Goal: Navigation & Orientation: Find specific page/section

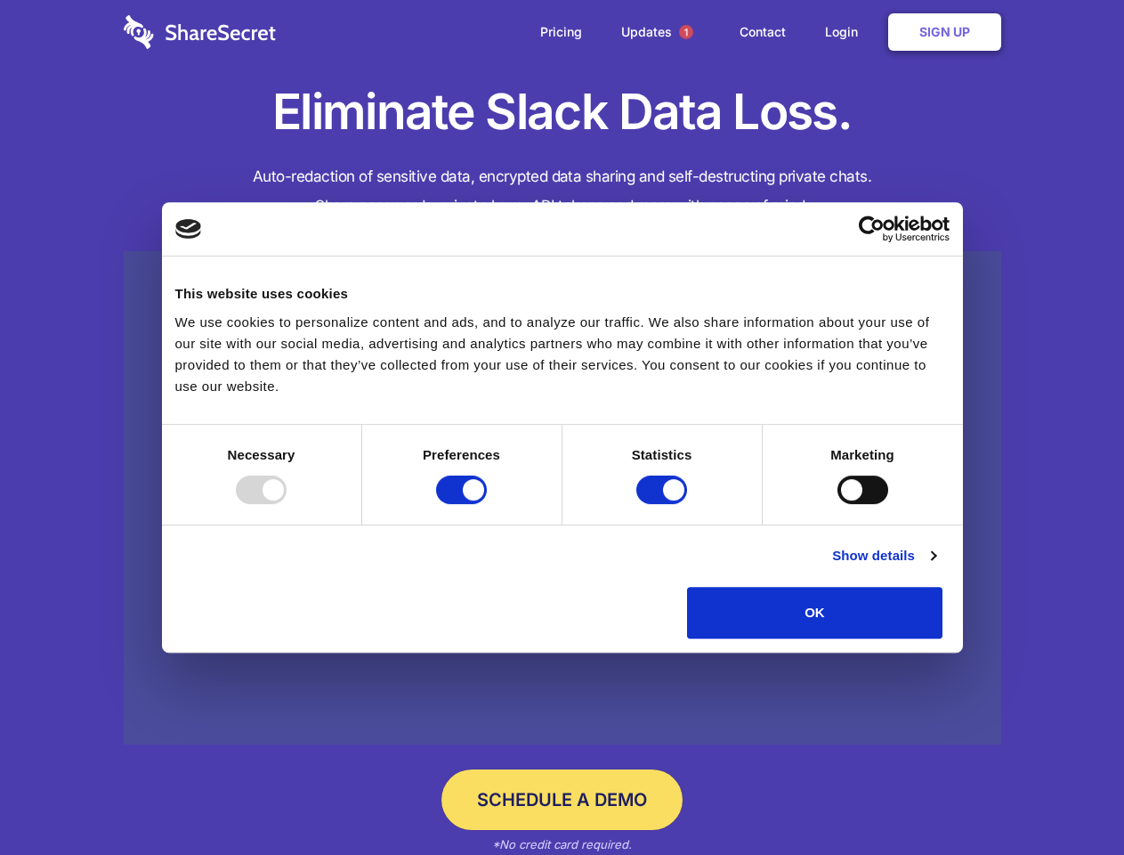
click at [287, 504] on div at bounding box center [261, 489] width 51 height 28
click at [487, 504] on input "Preferences" at bounding box center [461, 489] width 51 height 28
checkbox input "false"
click at [664, 504] on input "Statistics" at bounding box center [662, 489] width 51 height 28
checkbox input "false"
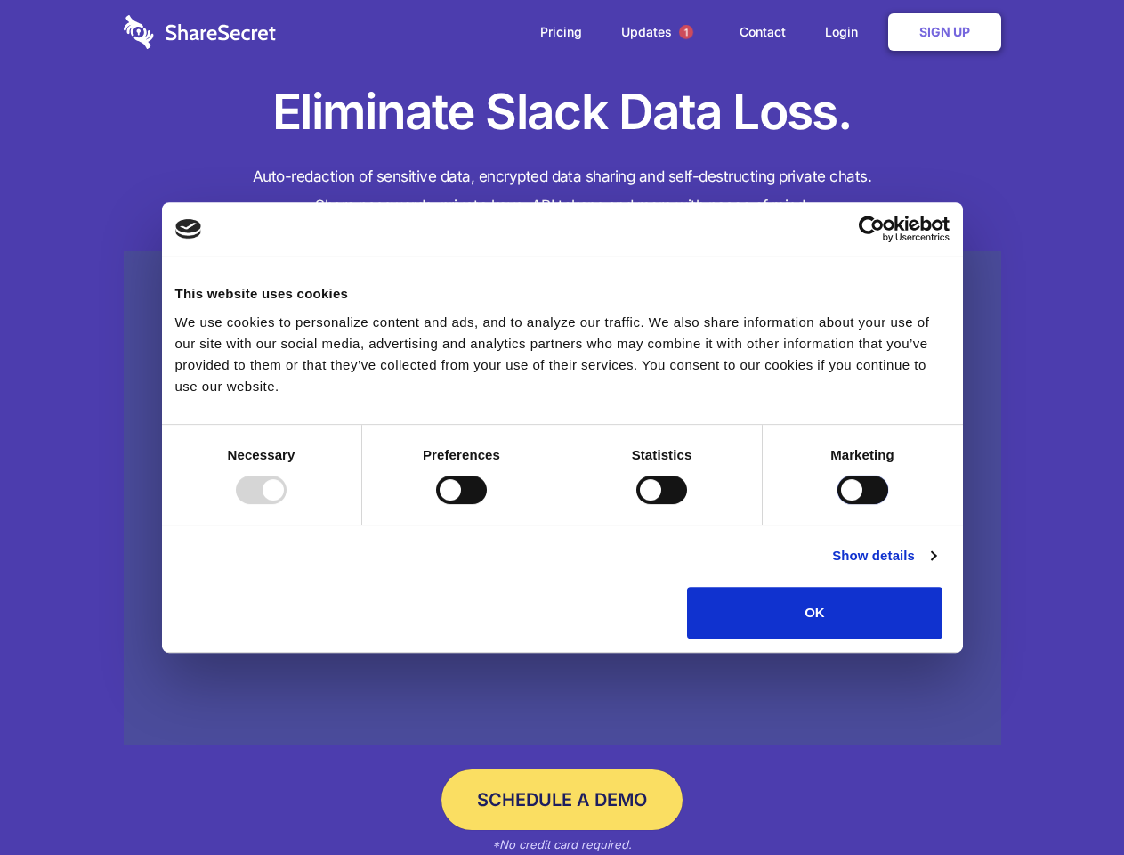
click at [838, 504] on input "Marketing" at bounding box center [863, 489] width 51 height 28
checkbox input "true"
click at [936, 566] on link "Show details" at bounding box center [883, 555] width 103 height 21
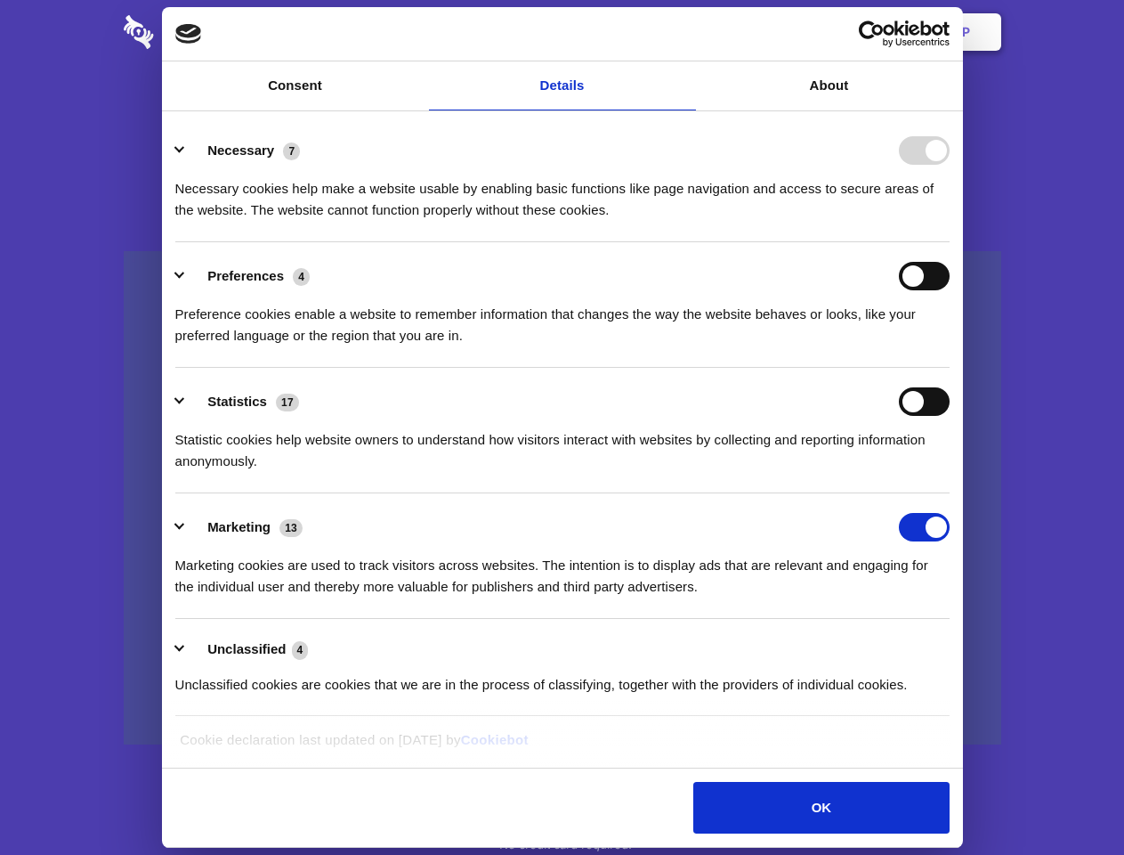
click at [950, 242] on li "Necessary 7 Necessary cookies help make a website usable by enabling basic func…" at bounding box center [562, 180] width 775 height 126
click at [686, 32] on span "1" at bounding box center [686, 32] width 14 height 14
